Goal: Transaction & Acquisition: Book appointment/travel/reservation

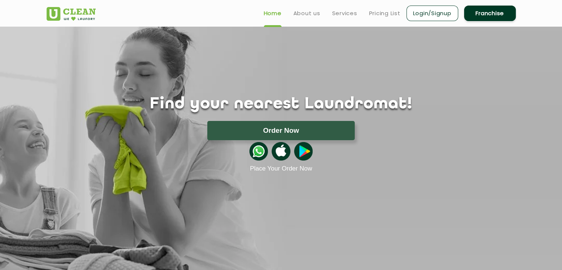
click at [435, 8] on link "Login/Signup" at bounding box center [432, 14] width 52 height 16
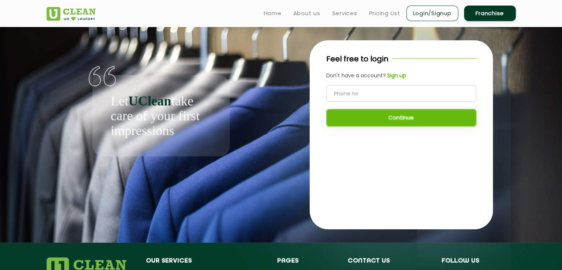
click at [336, 18] on ul "Home About us Services Pricing List Login/Signup Franchise" at bounding box center [387, 12] width 258 height 17
click at [337, 14] on link "Services" at bounding box center [344, 13] width 25 height 9
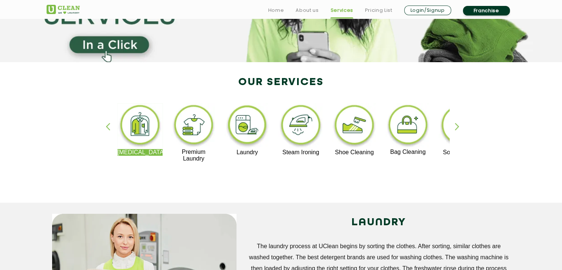
scroll to position [109, 0]
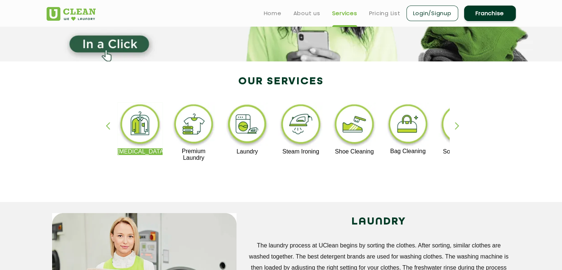
click at [188, 124] on img at bounding box center [193, 124] width 45 height 45
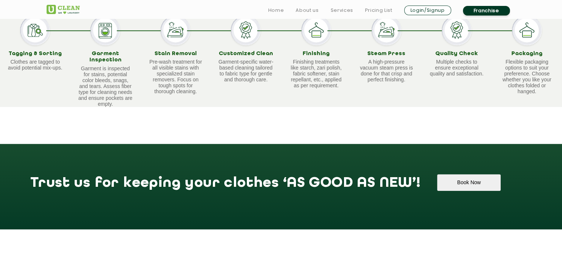
scroll to position [534, 0]
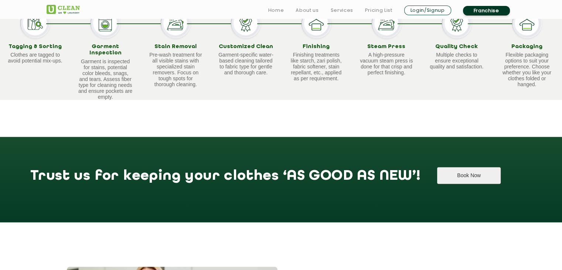
click at [437, 170] on button "Book Now" at bounding box center [468, 175] width 63 height 17
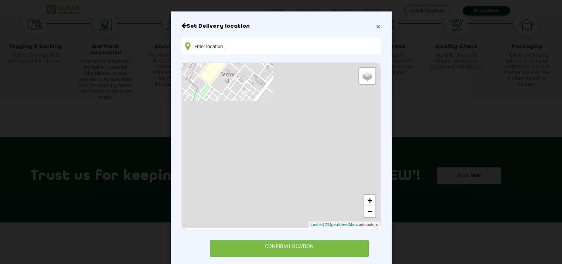
click at [376, 27] on span "×" at bounding box center [378, 26] width 4 height 8
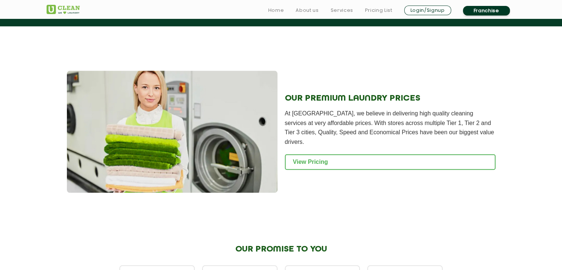
scroll to position [731, 0]
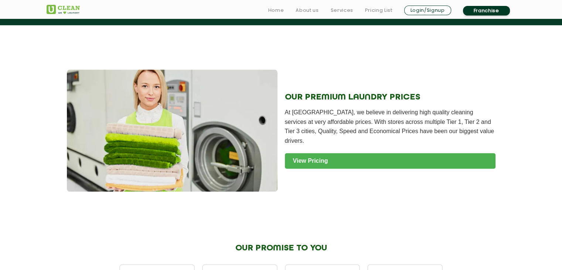
click at [299, 153] on link "View Pricing" at bounding box center [390, 161] width 210 height 16
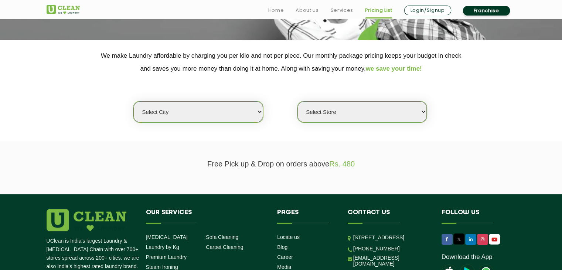
scroll to position [132, 0]
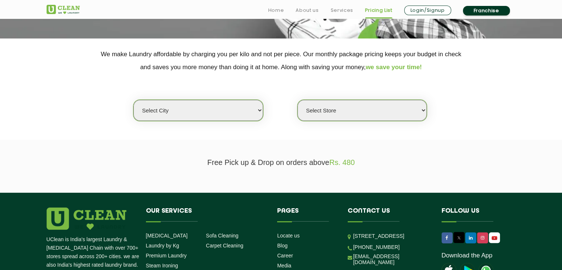
click at [234, 110] on select "Select city Aalo Agartala Agra Ahmedabad Akola Aligarh Alwar - UClean Select Am…" at bounding box center [197, 110] width 129 height 21
select select "195"
click at [133, 100] on select "Select city Aalo Agartala Agra Ahmedabad Akola Aligarh Alwar - UClean Select Am…" at bounding box center [197, 110] width 129 height 21
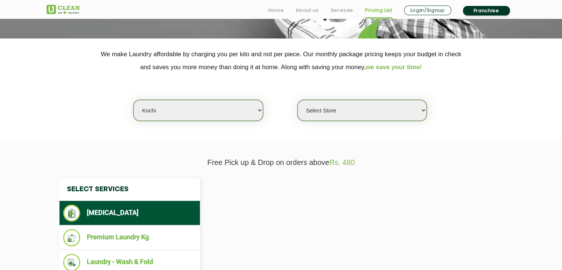
select select "0"
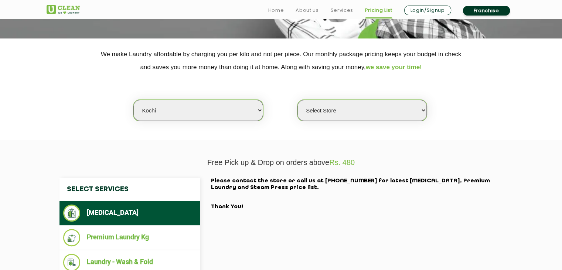
click at [371, 112] on select "Select Store UClean Kalady UClean Pallimukku" at bounding box center [361, 110] width 129 height 21
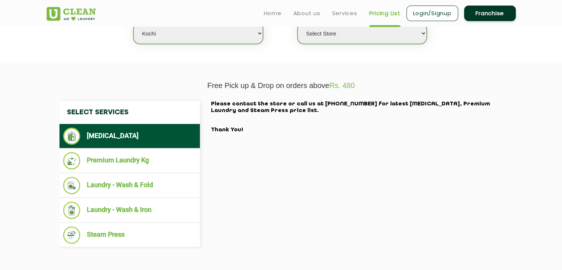
scroll to position [183, 0]
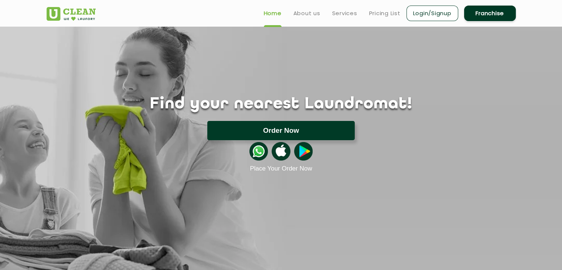
click at [259, 129] on button "Order Now" at bounding box center [280, 130] width 147 height 19
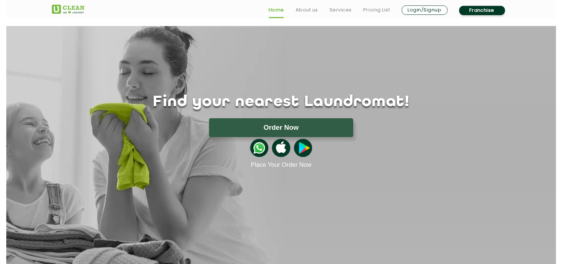
scroll to position [72, 0]
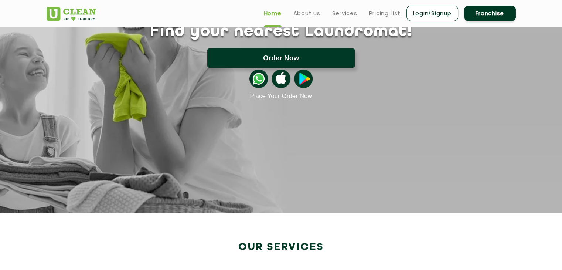
click at [244, 63] on button "Order Now" at bounding box center [280, 57] width 147 height 19
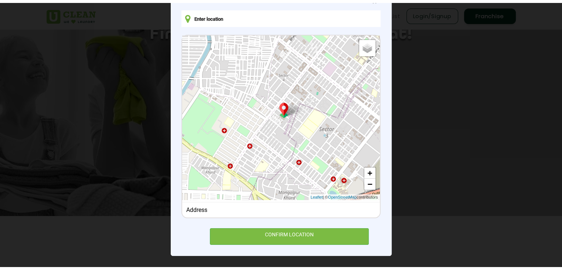
scroll to position [0, 0]
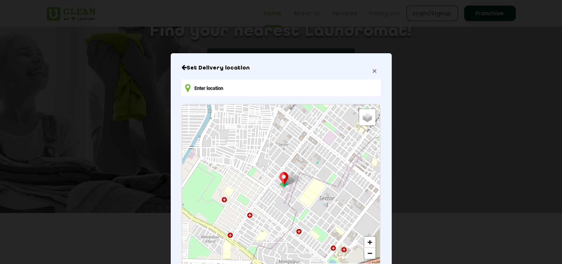
click at [372, 67] on span "×" at bounding box center [374, 70] width 4 height 8
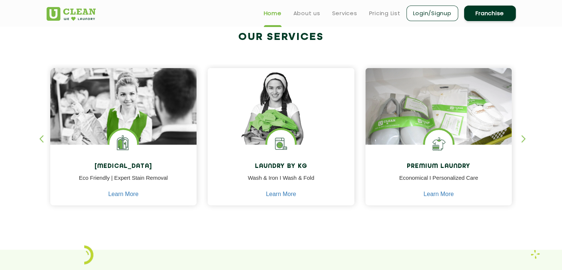
scroll to position [267, 0]
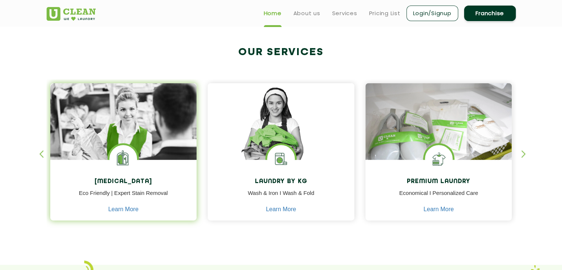
click at [124, 189] on p "Eco Friendly | Expert Stain Removal" at bounding box center [124, 197] width 136 height 17
click at [103, 154] on img at bounding box center [123, 142] width 147 height 118
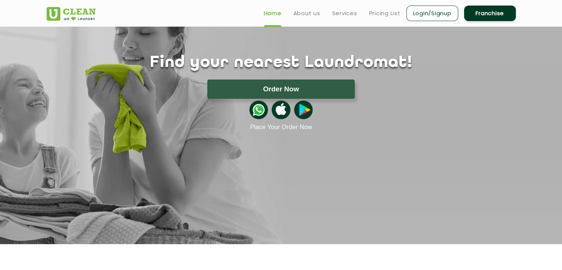
scroll to position [0, 0]
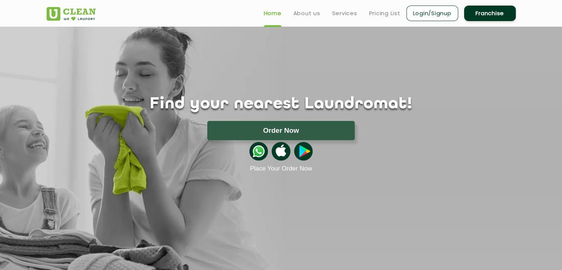
click at [307, 154] on img at bounding box center [303, 151] width 18 height 18
